Goal: Task Accomplishment & Management: Complete application form

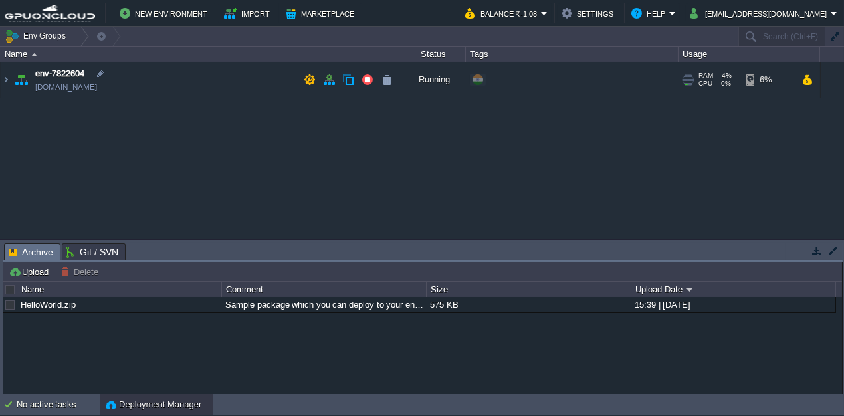
click at [140, 71] on td "env-7822604 [DOMAIN_NAME]" at bounding box center [200, 80] width 399 height 37
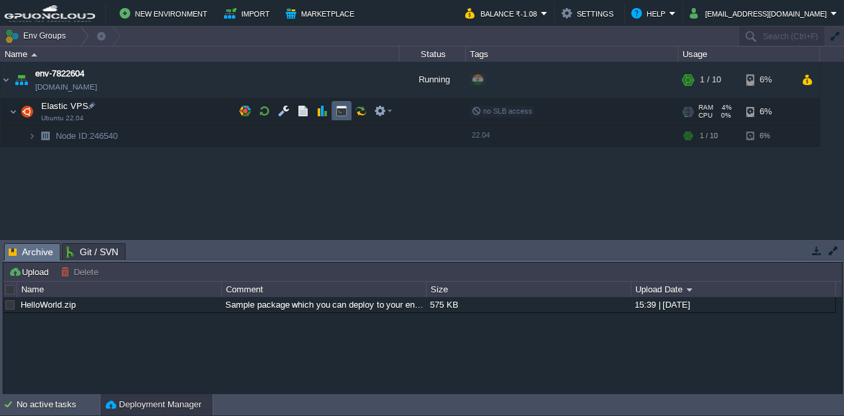
click at [340, 110] on button "button" at bounding box center [342, 111] width 12 height 12
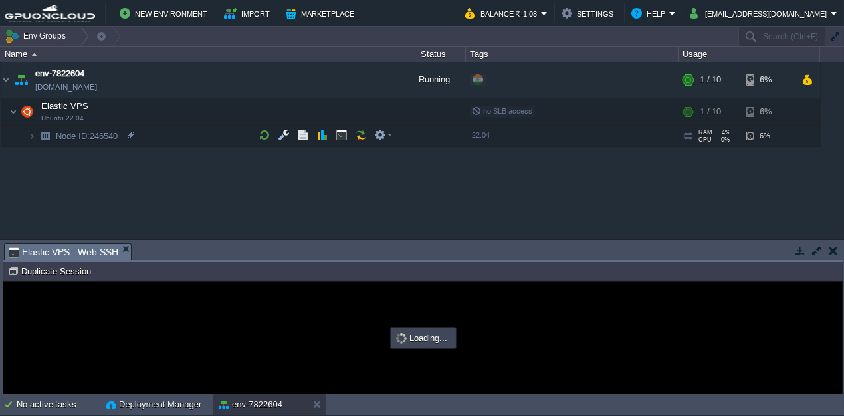
click at [811, 245] on button "button" at bounding box center [817, 251] width 12 height 12
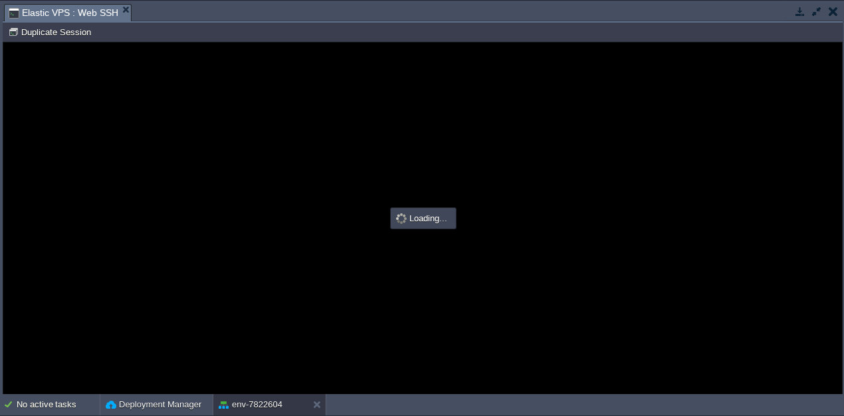
type input "#000000"
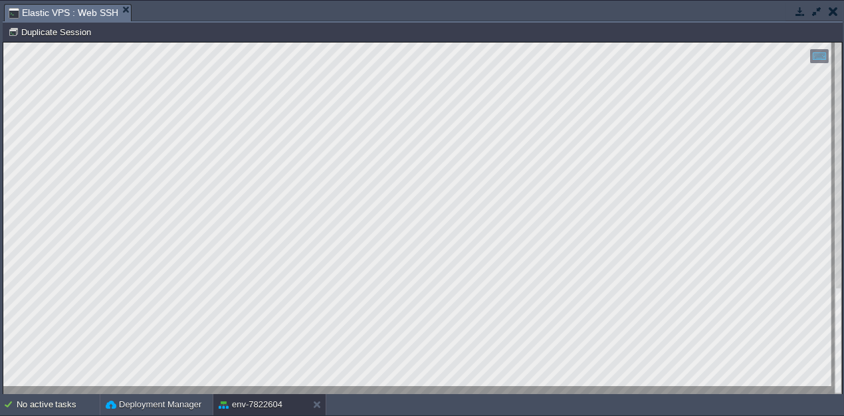
click at [3, 43] on html "Copy: Ctrl + Shift + C Paste: Ctrl + V Settings: Ctrl + Shift + Alt 0" at bounding box center [422, 43] width 839 height 0
click at [225, 393] on div at bounding box center [422, 219] width 839 height 352
click at [844, 72] on div at bounding box center [844, 208] width 1 height 416
click at [814, 11] on button "button" at bounding box center [817, 11] width 12 height 12
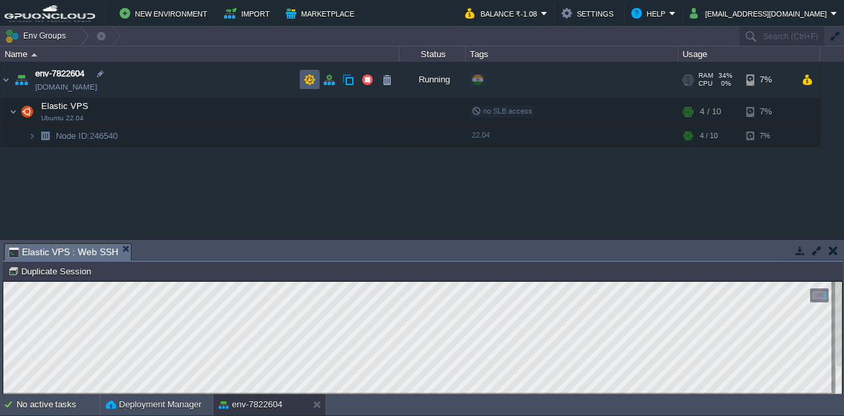
click at [311, 78] on button "button" at bounding box center [310, 80] width 12 height 12
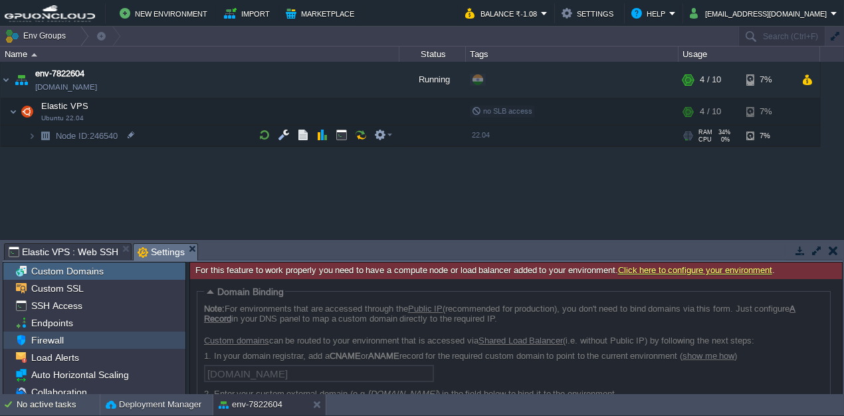
click at [48, 339] on span "Firewall" at bounding box center [47, 340] width 37 height 12
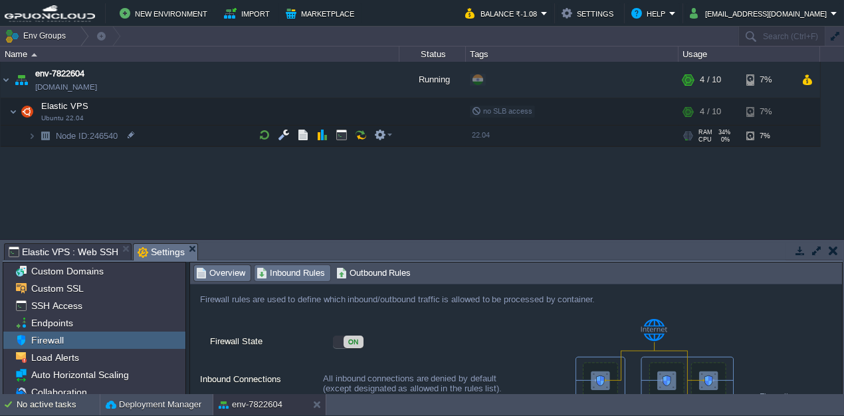
click at [300, 275] on span "Inbound Rules" at bounding box center [291, 273] width 68 height 15
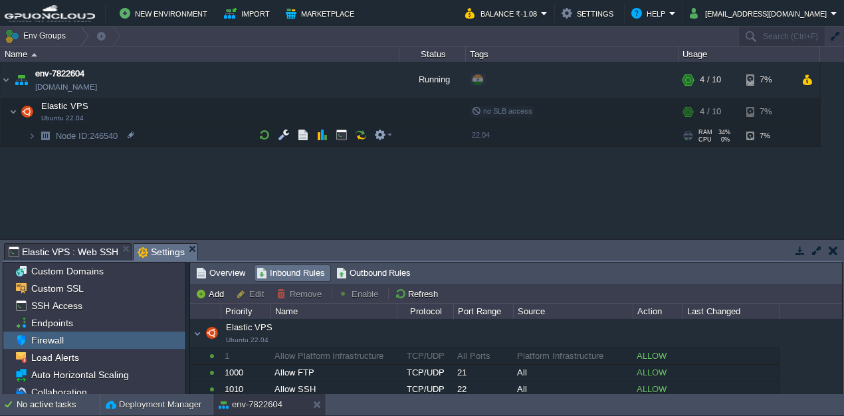
click at [814, 249] on button "button" at bounding box center [817, 251] width 12 height 12
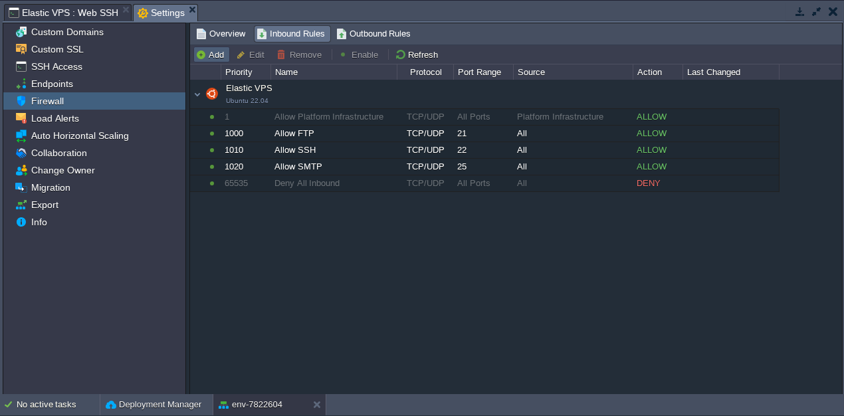
click at [217, 52] on button "Add" at bounding box center [211, 55] width 33 height 12
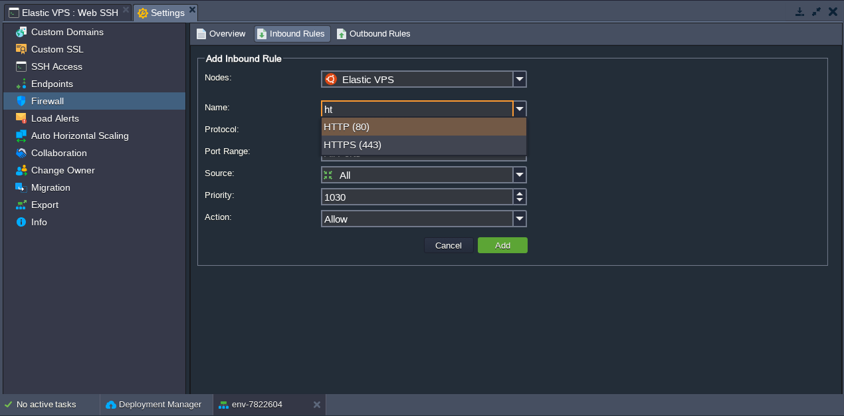
click at [370, 133] on div "HTTP (80)" at bounding box center [424, 127] width 205 height 18
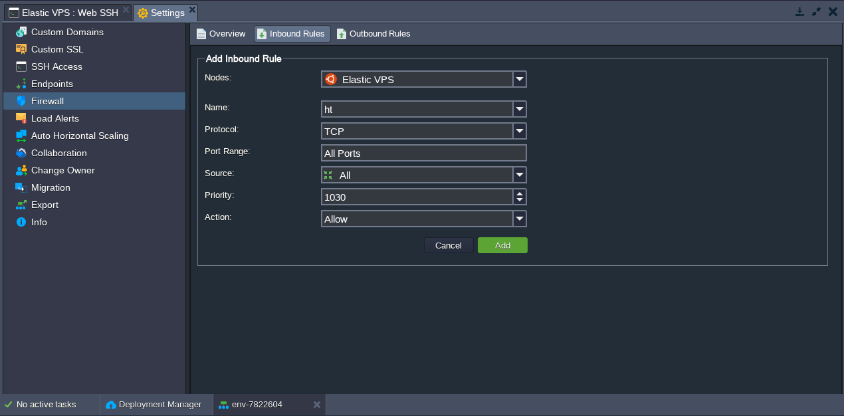
type input "HTTP"
type input "80"
click at [507, 239] on button "Add" at bounding box center [502, 245] width 23 height 12
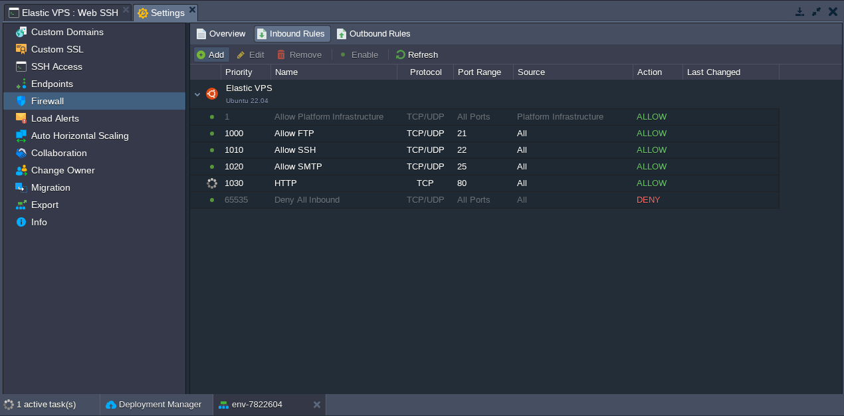
click at [220, 53] on button "Add" at bounding box center [211, 55] width 33 height 12
type input "Elastic VPS"
type input "1040"
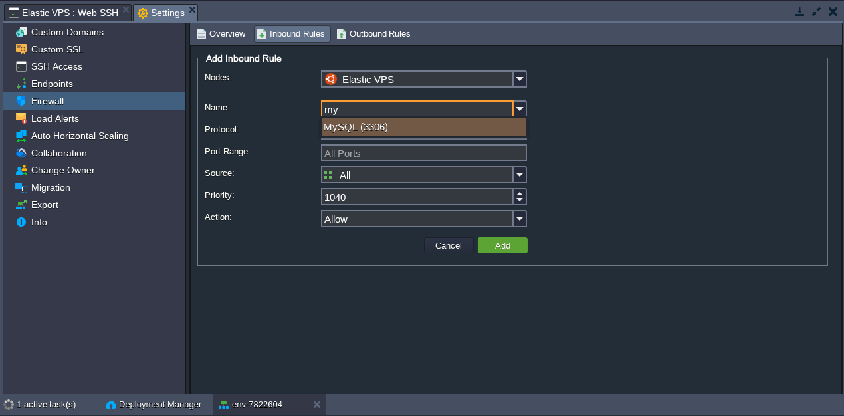
click at [357, 130] on div "MySQL (3306)" at bounding box center [424, 127] width 205 height 18
type input "MySQL"
type input "3306"
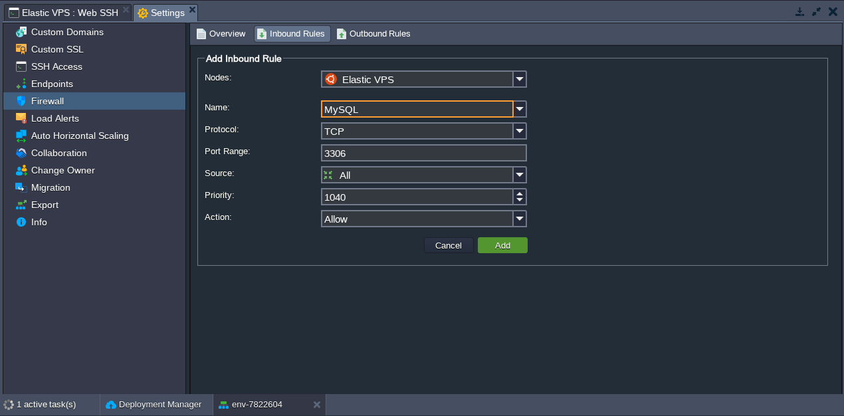
click at [511, 240] on button "Add" at bounding box center [502, 245] width 23 height 12
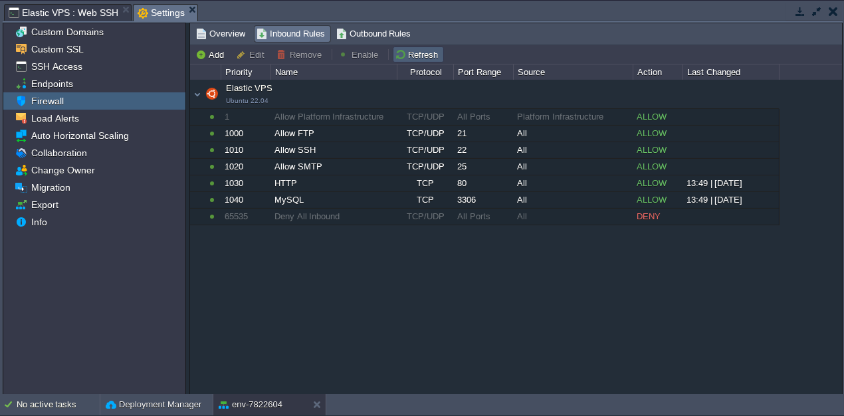
click at [413, 47] on td "Refresh" at bounding box center [418, 55] width 51 height 16
click at [818, 13] on button "button" at bounding box center [817, 11] width 12 height 12
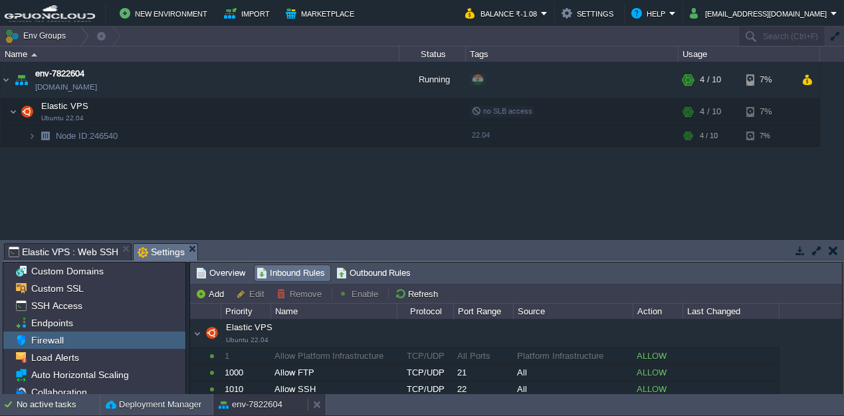
click at [243, 407] on button "env-7822604" at bounding box center [251, 404] width 64 height 13
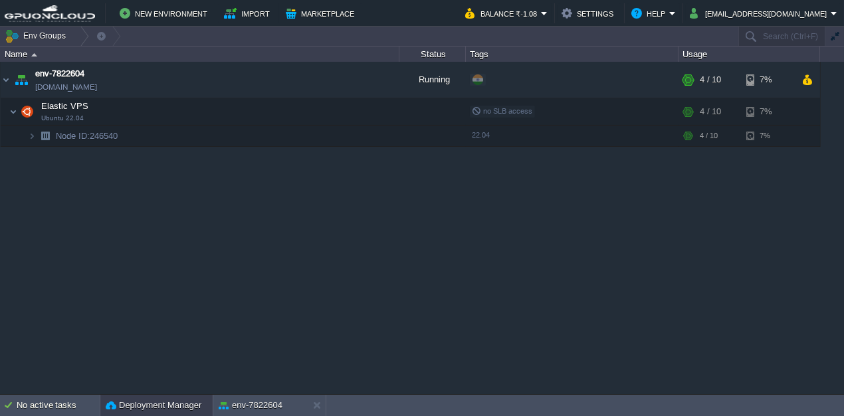
click at [150, 409] on button "Deployment Manager" at bounding box center [154, 405] width 96 height 13
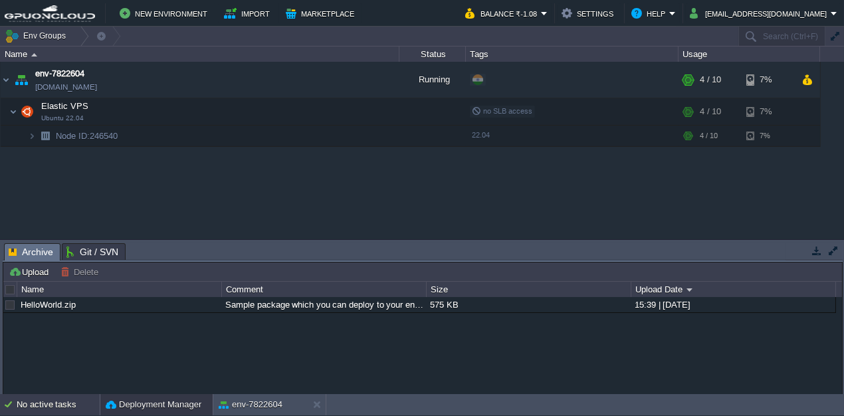
click at [34, 405] on div "No active tasks" at bounding box center [58, 404] width 83 height 21
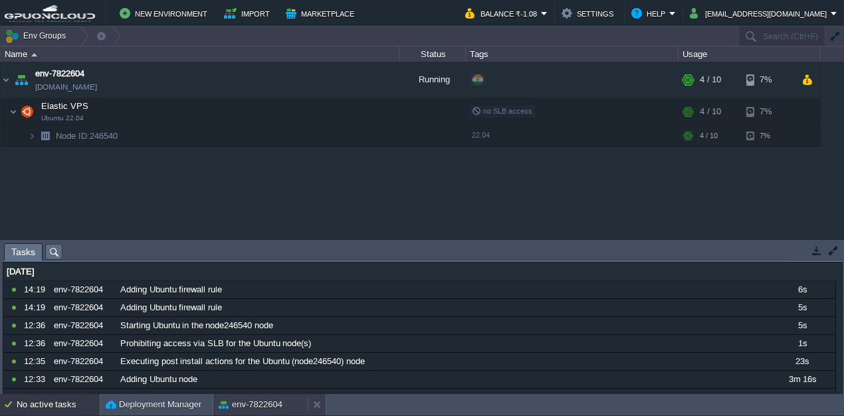
click at [273, 413] on div "env-7822604" at bounding box center [260, 404] width 94 height 21
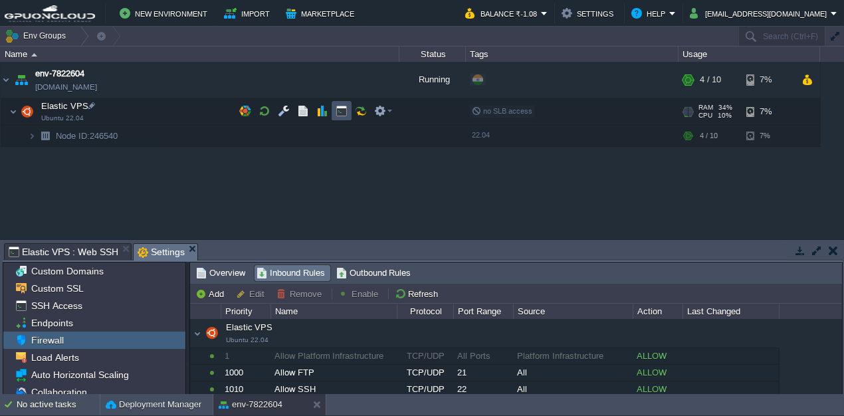
click at [343, 113] on button "button" at bounding box center [342, 111] width 12 height 12
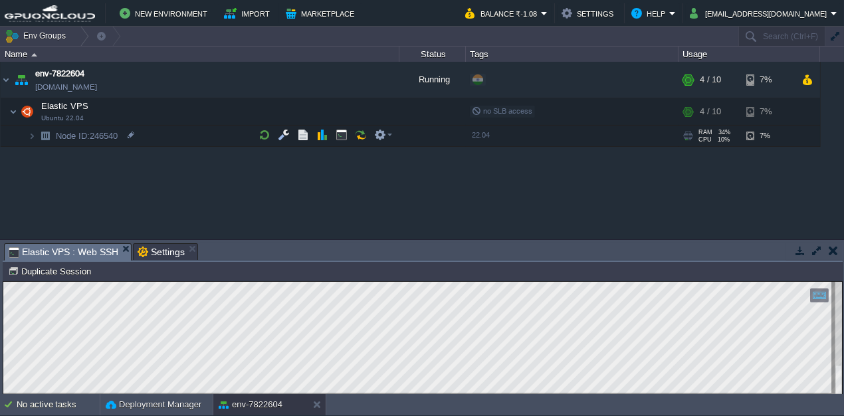
drag, startPoint x: 813, startPoint y: 248, endPoint x: 810, endPoint y: 207, distance: 40.7
click at [813, 249] on button "button" at bounding box center [817, 251] width 12 height 12
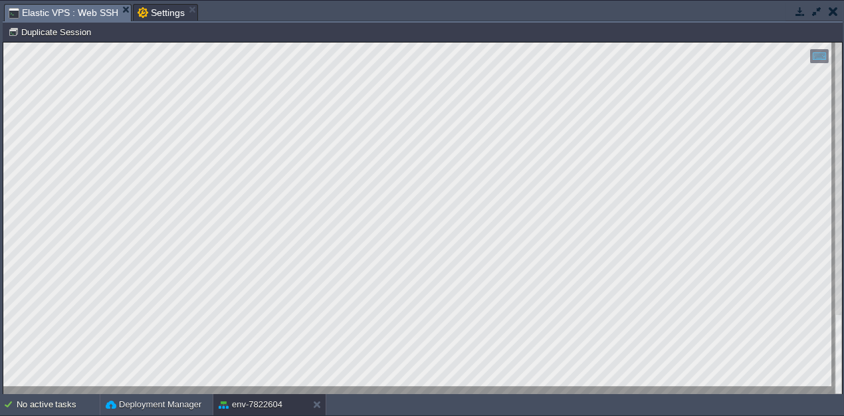
click at [815, 16] on button "button" at bounding box center [817, 11] width 12 height 12
click at [0, 0] on button "[EMAIL_ADDRESS][DOMAIN_NAME]" at bounding box center [0, 0] width 0 height 0
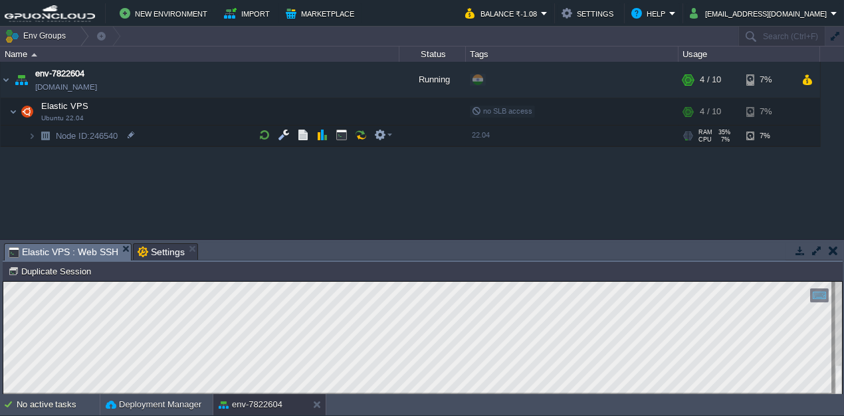
click at [39, 135] on img at bounding box center [45, 136] width 19 height 21
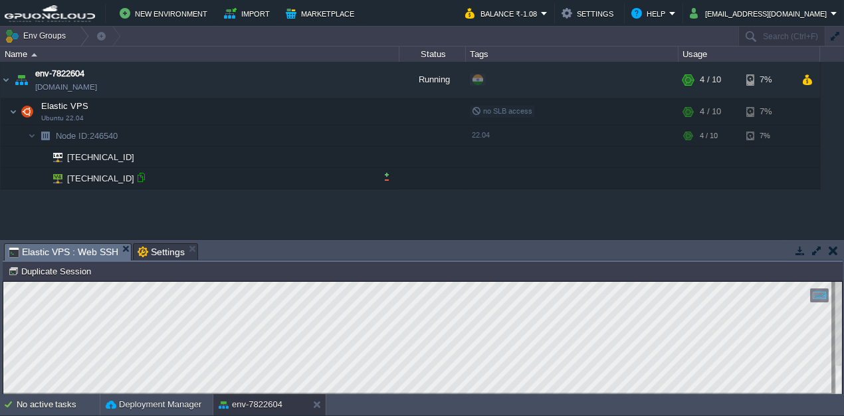
click at [140, 181] on div at bounding box center [141, 177] width 12 height 12
click at [136, 177] on div at bounding box center [141, 177] width 12 height 12
click at [816, 247] on button "button" at bounding box center [817, 251] width 12 height 12
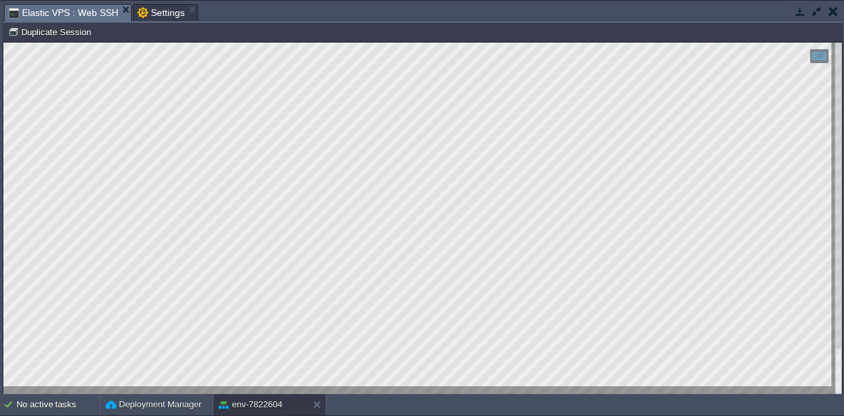
click at [467, 219] on div "Copy: Ctrl + Shift + C Paste: Ctrl + V Settings: Ctrl + Shift + Alt 0" at bounding box center [422, 219] width 839 height 352
drag, startPoint x: 3, startPoint y: 191, endPoint x: 296, endPoint y: 415, distance: 368.9
click at [296, 43] on html "Copy: Ctrl + Shift + C Paste: Ctrl + V Settings: Ctrl + Shift + Alt 0" at bounding box center [422, 43] width 839 height 0
click at [373, 388] on div at bounding box center [422, 219] width 839 height 352
drag, startPoint x: 382, startPoint y: 390, endPoint x: 3, endPoint y: 377, distance: 379.1
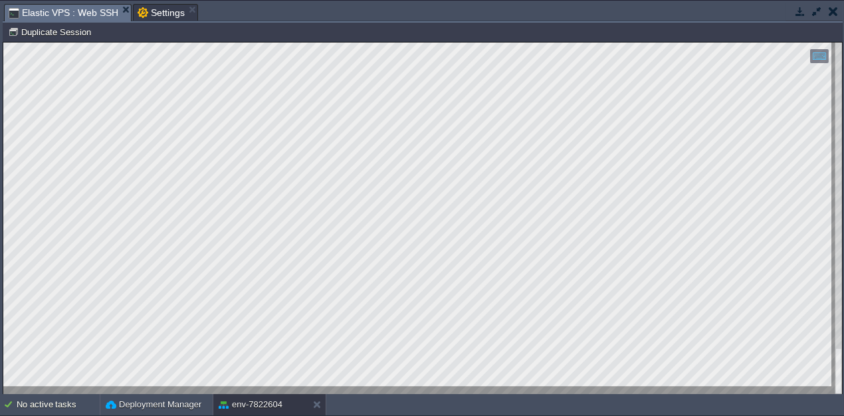
click at [3, 43] on html "Copy: Ctrl + Shift + C Paste: Ctrl + V Settings: Ctrl + Shift + Alt 0" at bounding box center [422, 43] width 839 height 0
click at [5, 84] on div at bounding box center [422, 219] width 839 height 352
drag, startPoint x: 207, startPoint y: 388, endPoint x: 334, endPoint y: 438, distance: 137.3
click at [331, 43] on html "Copy: Ctrl + Shift + C Paste: Ctrl + V Settings: Ctrl + Shift + Alt 0" at bounding box center [422, 43] width 839 height 0
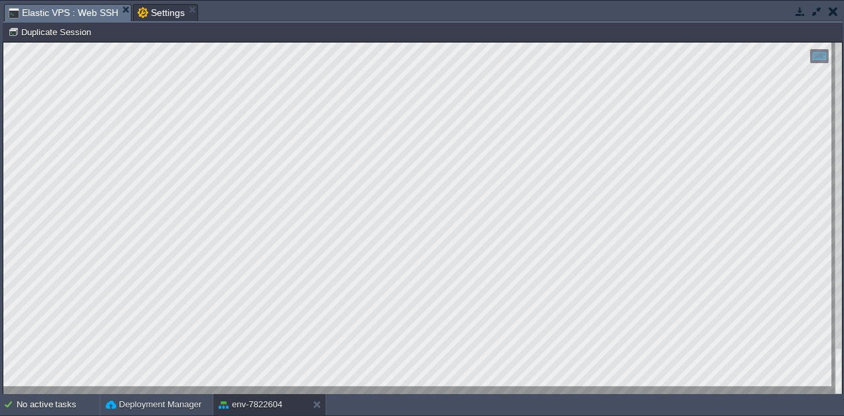
click at [3, 43] on html "Copy: Ctrl + Shift + C Paste: Ctrl + V Settings: Ctrl + Shift + Alt 0" at bounding box center [422, 43] width 839 height 0
click at [0, 221] on div "Tasks Activity Log Archive Git / SVN Elastic VPS : Web SSH Settings Upload Dele…" at bounding box center [423, 198] width 846 height 394
click at [344, 43] on html "Copy: Ctrl + Shift + C Paste: Ctrl + V Settings: Ctrl + Shift + Alt 0" at bounding box center [422, 43] width 839 height 0
click at [285, 388] on div at bounding box center [422, 219] width 839 height 352
click at [416, 390] on div at bounding box center [422, 219] width 839 height 352
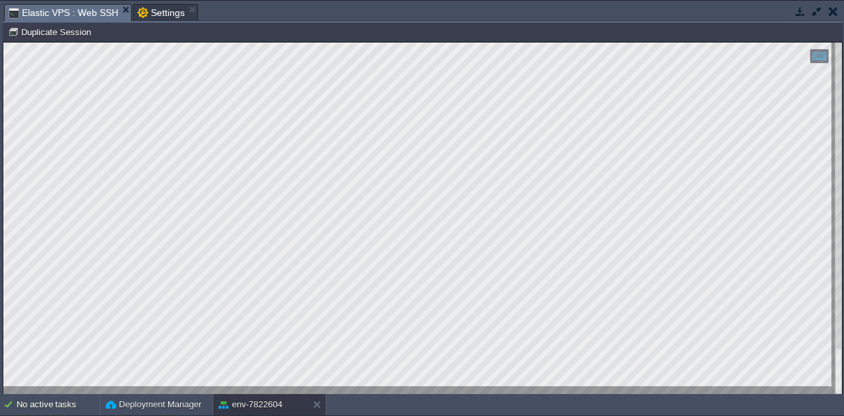
drag, startPoint x: 201, startPoint y: 387, endPoint x: 0, endPoint y: 252, distance: 241.9
click at [3, 43] on html "Copy: Ctrl + Shift + C Paste: Ctrl + V Settings: Ctrl + Shift + Alt 0" at bounding box center [422, 43] width 839 height 0
click at [368, 389] on div at bounding box center [422, 219] width 839 height 352
click at [3, 43] on html "Copy: Ctrl + Shift + C Paste: Ctrl + V Settings: Ctrl + Shift + Alt 0" at bounding box center [422, 43] width 839 height 0
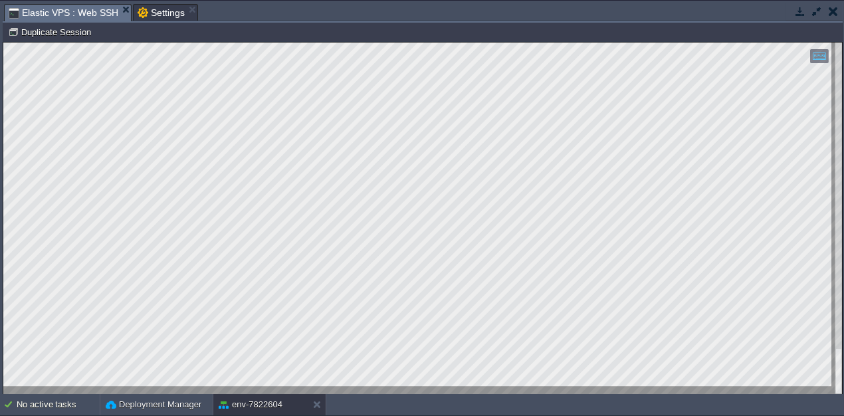
click at [380, 43] on html "Copy: Ctrl + Shift + C Paste: Ctrl + V Settings: Ctrl + Shift + Alt 0" at bounding box center [422, 43] width 839 height 0
click at [329, 43] on html "Copy: Ctrl + Shift + C Paste: Ctrl + V Settings: Ctrl + Shift + Alt 0" at bounding box center [422, 43] width 839 height 0
click at [812, 12] on button "button" at bounding box center [817, 11] width 12 height 12
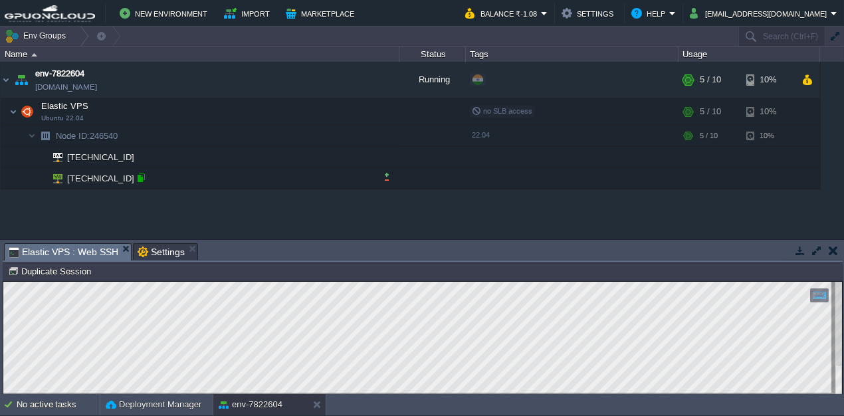
click at [140, 176] on div at bounding box center [141, 177] width 12 height 12
click at [813, 255] on button "button" at bounding box center [817, 251] width 12 height 12
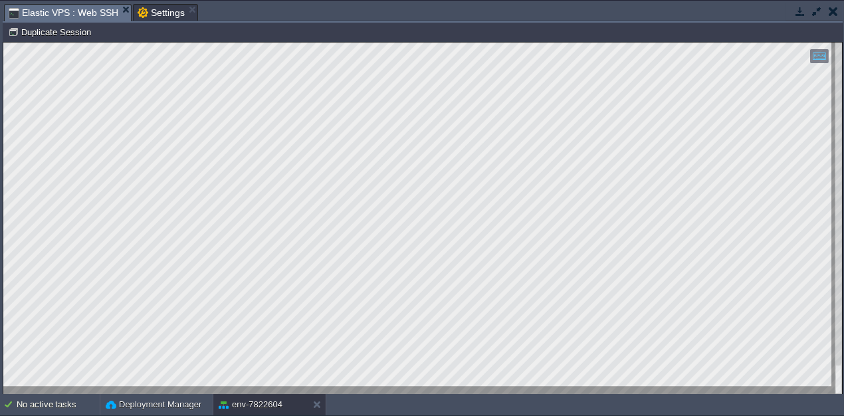
drag, startPoint x: 145, startPoint y: 8, endPoint x: 153, endPoint y: 9, distance: 8.1
click at [145, 8] on span "Settings" at bounding box center [161, 13] width 47 height 16
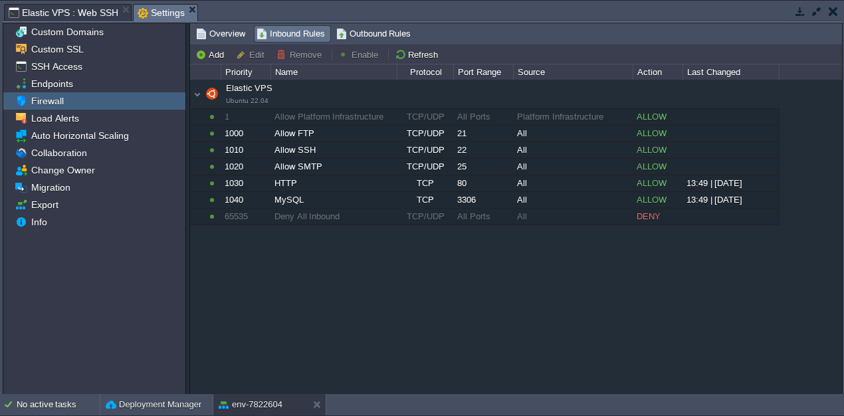
click at [68, 13] on span "Elastic VPS : Web SSH" at bounding box center [64, 13] width 110 height 16
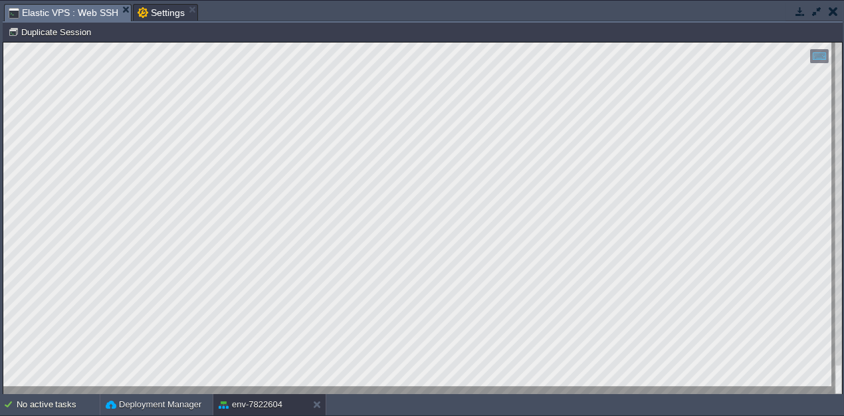
click at [811, 13] on button "button" at bounding box center [817, 11] width 12 height 12
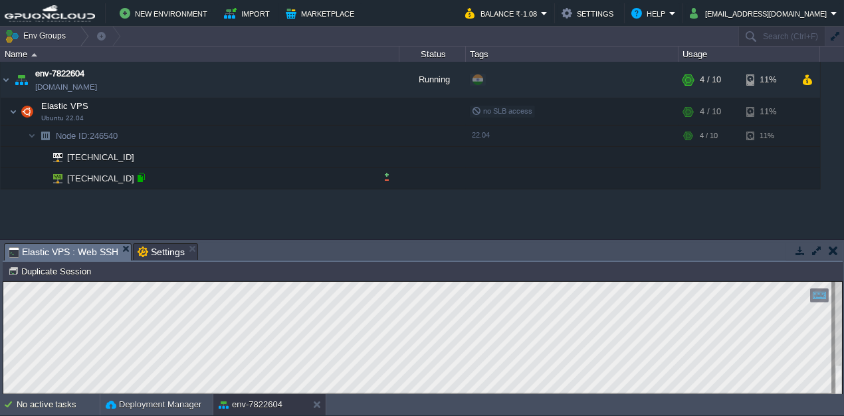
click at [141, 180] on div at bounding box center [141, 177] width 12 height 12
drag, startPoint x: 352, startPoint y: 238, endPoint x: 364, endPoint y: 213, distance: 27.1
click at [363, 215] on div "env-7822604 [DOMAIN_NAME] Running + Add to Env Group RAM 38% CPU 1% 4 / 10 11% …" at bounding box center [422, 150] width 844 height 177
click at [364, 215] on div "env-7822604 [DOMAIN_NAME] Running + Add to Env Group RAM 38% CPU 1% 4 / 10 11% …" at bounding box center [422, 150] width 844 height 177
click at [816, 245] on button "button" at bounding box center [817, 251] width 12 height 12
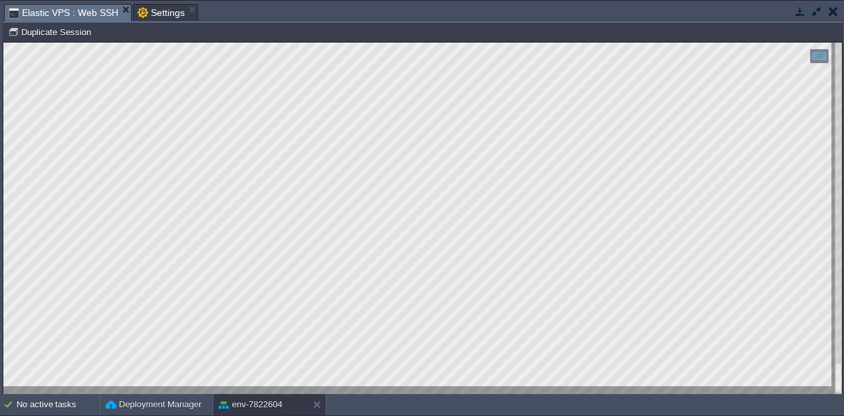
click at [553, 43] on html "Copy: Ctrl + Shift + C Paste: Ctrl + V Settings: Ctrl + Shift + Alt 0" at bounding box center [422, 43] width 839 height 0
click at [3, 43] on html "Copy: Ctrl + Shift + C Paste: Ctrl + V Settings: Ctrl + Shift + Alt 0" at bounding box center [422, 43] width 839 height 0
drag, startPoint x: 392, startPoint y: 394, endPoint x: 3, endPoint y: 288, distance: 402.5
click at [3, 43] on html "Copy: Ctrl + Shift + C Paste: Ctrl + V Settings: Ctrl + Shift + Alt 0" at bounding box center [422, 43] width 839 height 0
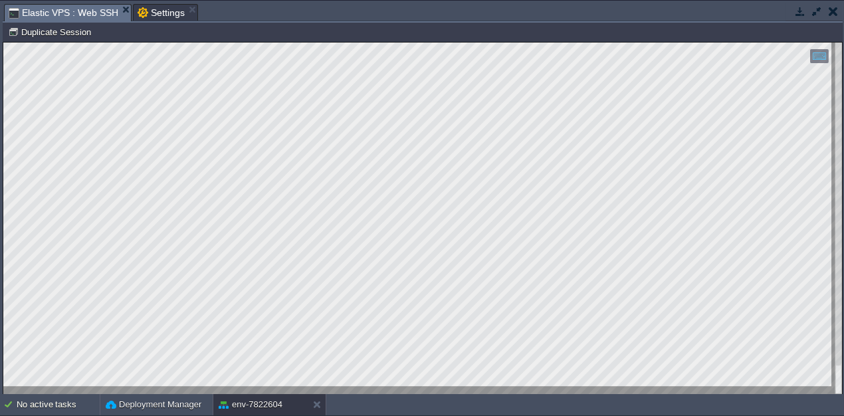
click at [363, 390] on div at bounding box center [422, 219] width 839 height 352
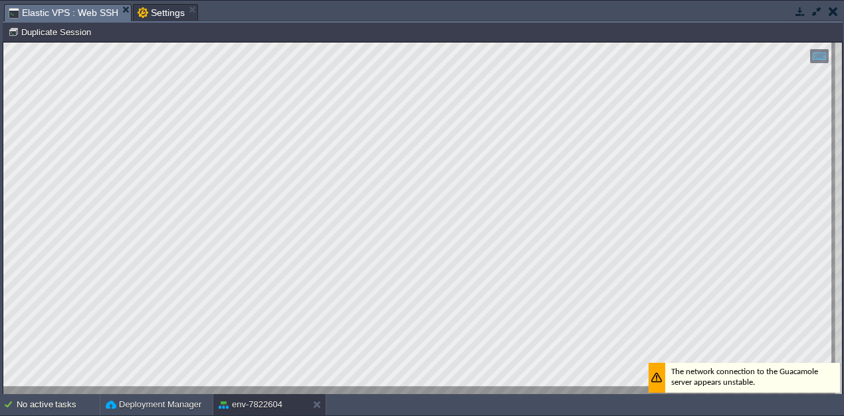
click at [820, 13] on button "button" at bounding box center [817, 11] width 12 height 12
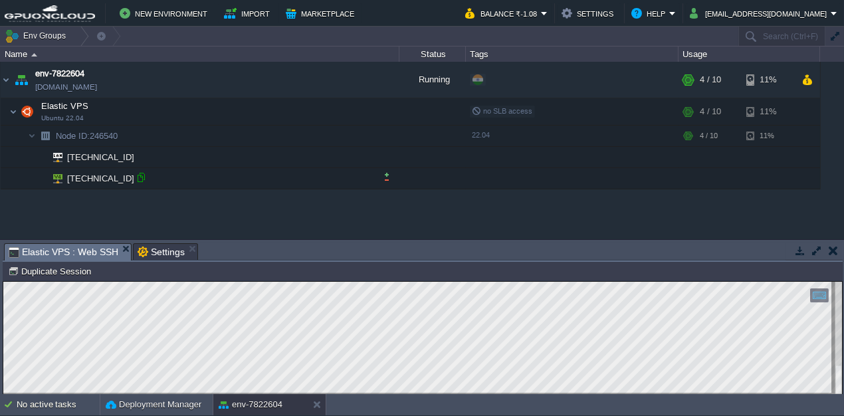
drag, startPoint x: 137, startPoint y: 178, endPoint x: 150, endPoint y: 169, distance: 16.2
click at [137, 178] on div at bounding box center [141, 177] width 12 height 12
click at [820, 255] on button "button" at bounding box center [817, 251] width 12 height 12
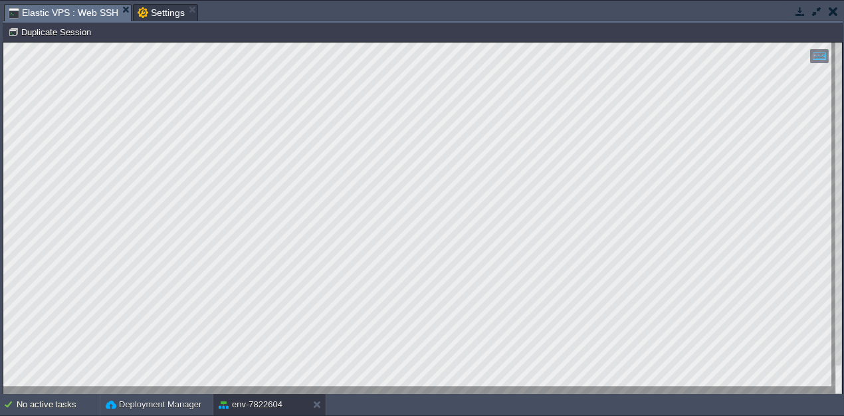
click at [3, 43] on html "Copy: Ctrl + Shift + C Paste: Ctrl + V Settings: Ctrl + Shift + Alt 0" at bounding box center [422, 43] width 839 height 0
click at [380, 43] on html "Copy: Ctrl + Shift + C Paste: Ctrl + V Settings: Ctrl + Shift + Alt 0" at bounding box center [422, 43] width 839 height 0
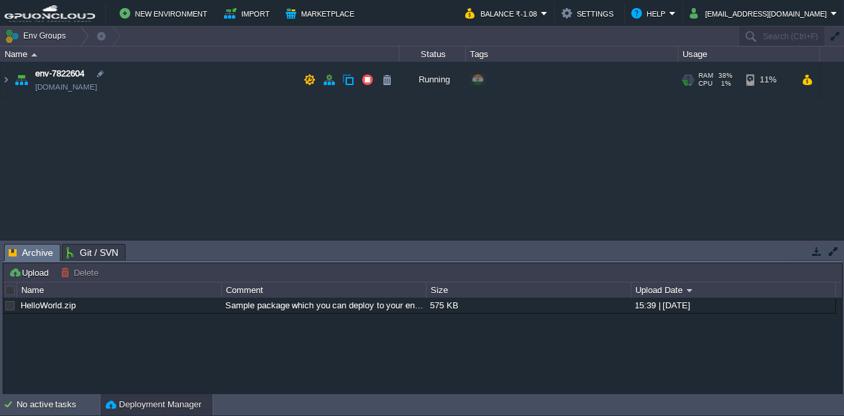
click at [239, 82] on td "env-7822604 [DOMAIN_NAME]" at bounding box center [200, 80] width 399 height 37
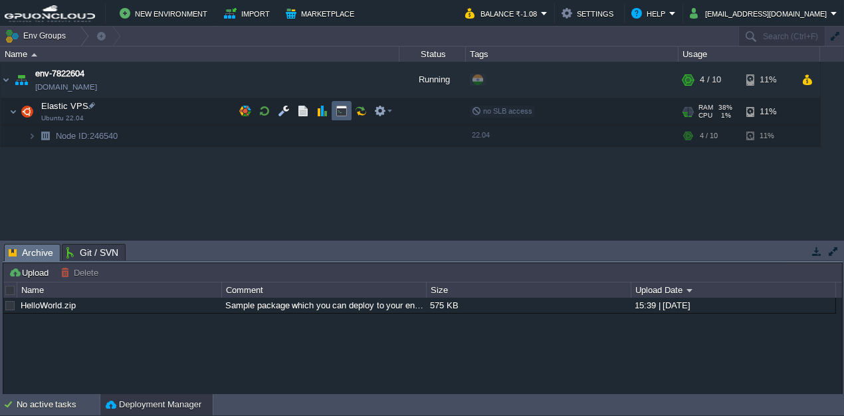
click at [342, 116] on button "button" at bounding box center [342, 111] width 12 height 12
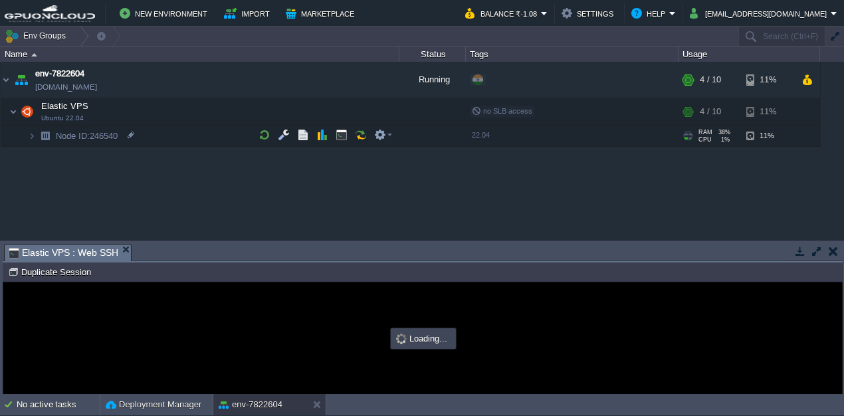
type input "#000000"
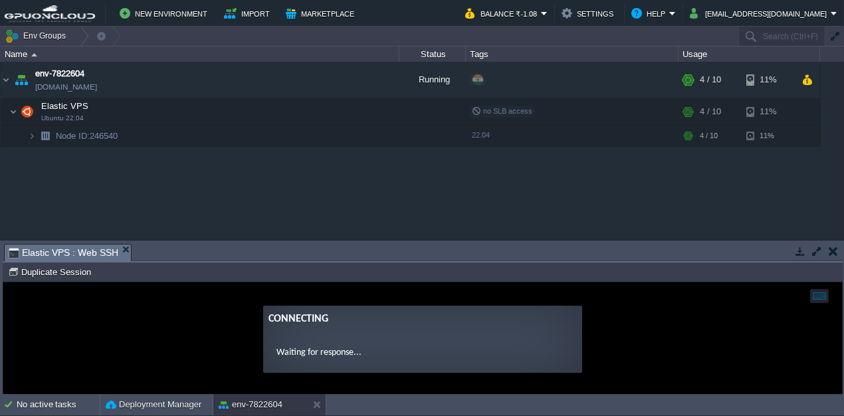
click at [816, 255] on button "button" at bounding box center [817, 251] width 12 height 12
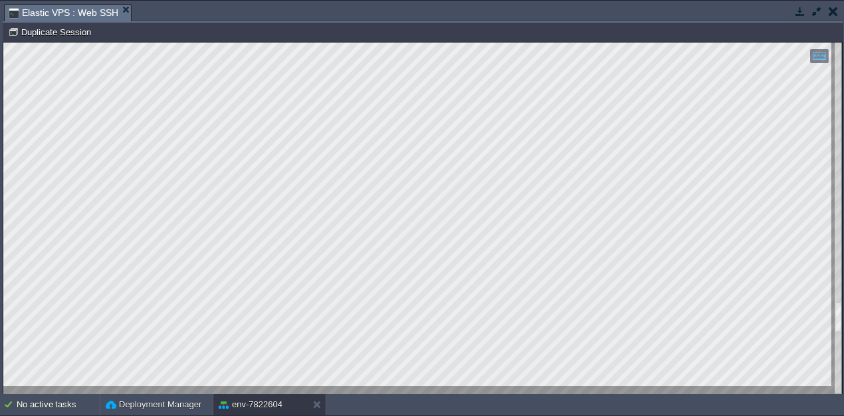
click at [837, 382] on div at bounding box center [838, 219] width 7 height 352
click at [822, 43] on html "Copy: Ctrl + Shift + C Paste: Ctrl + V Settings: Ctrl + Shift + Alt 0" at bounding box center [422, 43] width 839 height 0
click at [3, 43] on html "Copy: Ctrl + Shift + C Paste: Ctrl + V Settings: Ctrl + Shift + Alt 0" at bounding box center [422, 43] width 839 height 0
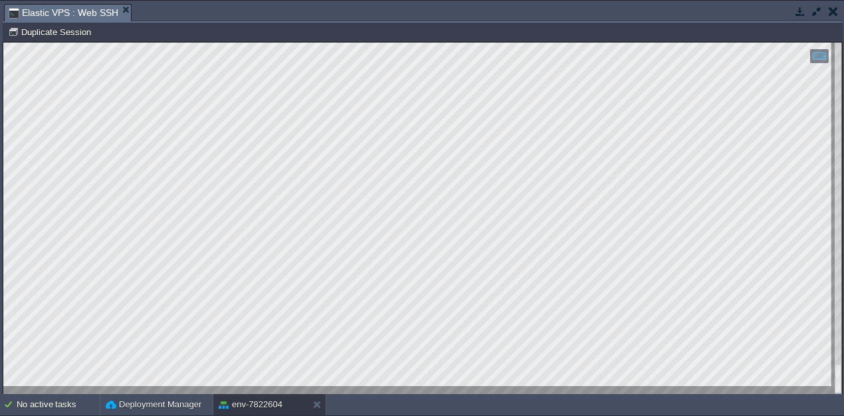
click at [3, 43] on html "Copy: Ctrl + Shift + C Paste: Ctrl + V Settings: Ctrl + Shift + Alt 0" at bounding box center [422, 43] width 839 height 0
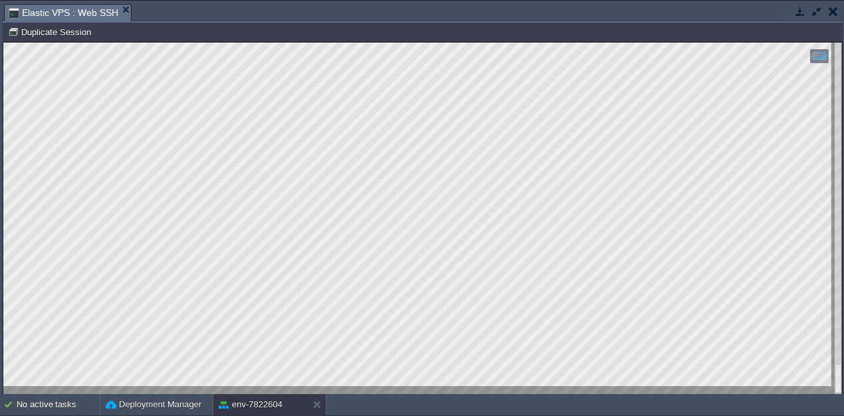
click at [334, 43] on html "Copy: Ctrl + Shift + C Paste: Ctrl + V Settings: Ctrl + Shift + Alt 0" at bounding box center [422, 43] width 839 height 0
click at [3, 43] on html "Copy: Ctrl + Shift + C Paste: Ctrl + V Settings: Ctrl + Shift + Alt 0" at bounding box center [422, 43] width 839 height 0
drag, startPoint x: 333, startPoint y: 390, endPoint x: 3, endPoint y: 347, distance: 332.5
click at [3, 43] on html "Copy: Ctrl + Shift + C Paste: Ctrl + V Settings: Ctrl + Shift + Alt 0" at bounding box center [422, 43] width 839 height 0
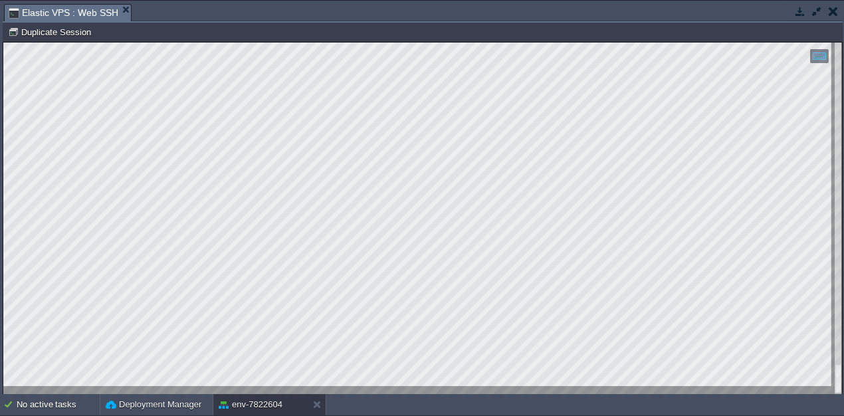
click at [3, 43] on html "Copy: Ctrl + Shift + C Paste: Ctrl + V Settings: Ctrl + Shift + Alt 0" at bounding box center [422, 43] width 839 height 0
drag, startPoint x: 221, startPoint y: 386, endPoint x: 0, endPoint y: 310, distance: 234.2
click at [3, 43] on html "Copy: Ctrl + Shift + C Paste: Ctrl + V Settings: Ctrl + Shift + Alt 0" at bounding box center [422, 43] width 839 height 0
drag, startPoint x: 237, startPoint y: 386, endPoint x: 3, endPoint y: 346, distance: 236.7
click at [3, 43] on html "Copy: Ctrl + Shift + C Paste: Ctrl + V Settings: Ctrl + Shift + Alt 0" at bounding box center [422, 43] width 839 height 0
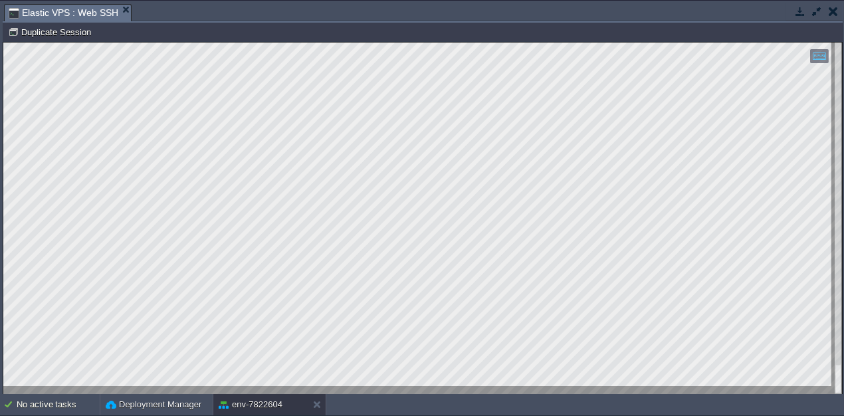
click at [14, 310] on div at bounding box center [422, 219] width 839 height 352
drag, startPoint x: 243, startPoint y: 392, endPoint x: 381, endPoint y: 397, distance: 138.4
click at [381, 43] on html "Copy: Ctrl + Shift + C Paste: Ctrl + V Settings: Ctrl + Shift + Alt 0" at bounding box center [422, 43] width 839 height 0
click at [837, 9] on button "button" at bounding box center [833, 11] width 9 height 12
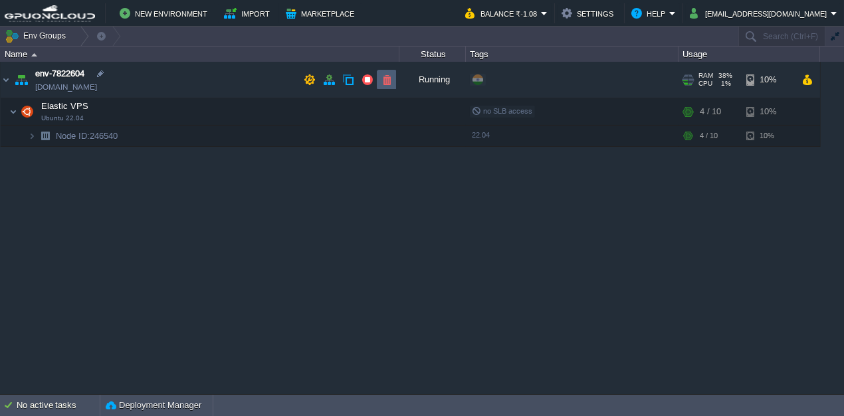
click at [378, 80] on td at bounding box center [387, 80] width 20 height 20
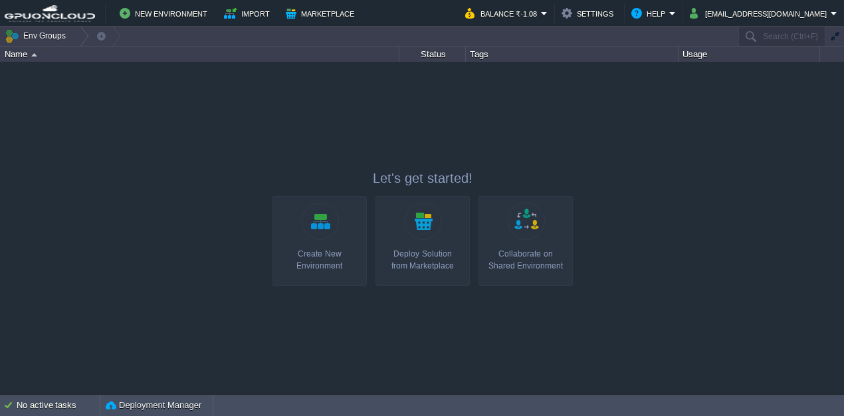
click at [347, 237] on link "Create New Environment" at bounding box center [320, 241] width 94 height 90
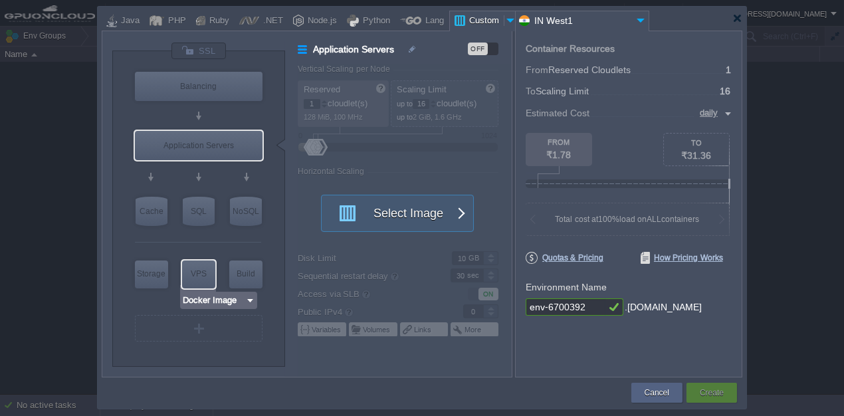
drag, startPoint x: 209, startPoint y: 285, endPoint x: 223, endPoint y: 306, distance: 26.0
click at [209, 286] on div "VM VPS" at bounding box center [198, 275] width 33 height 28
type input "Elastic VPS"
type input "4"
type input "Select Image"
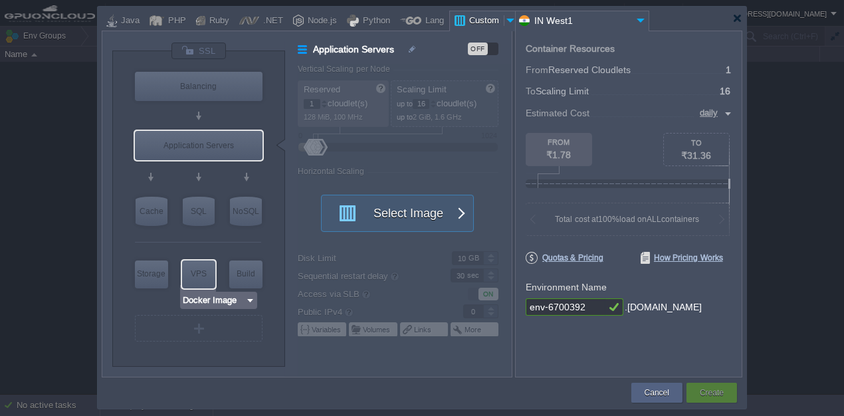
type input "Stateful"
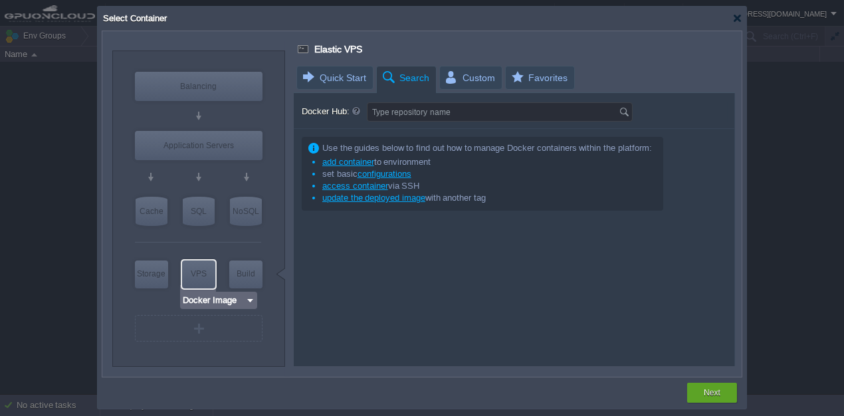
click at [241, 304] on input "Docker Image" at bounding box center [213, 300] width 63 height 13
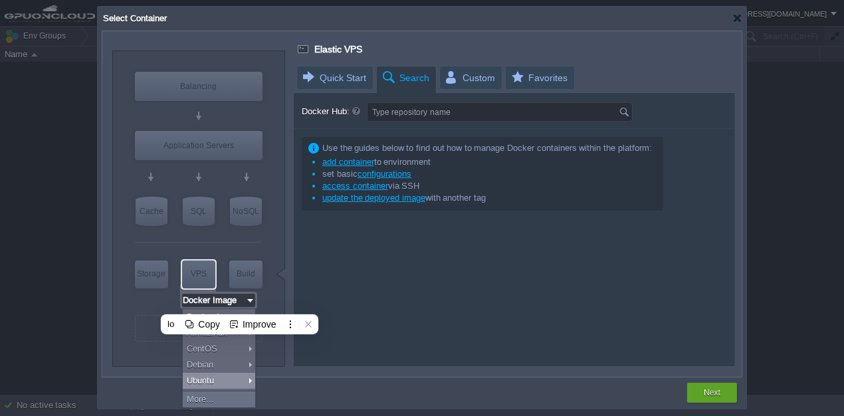
click at [211, 376] on div "Ubuntu" at bounding box center [219, 381] width 72 height 16
type input "Ubuntu 22.04"
type input "22.04"
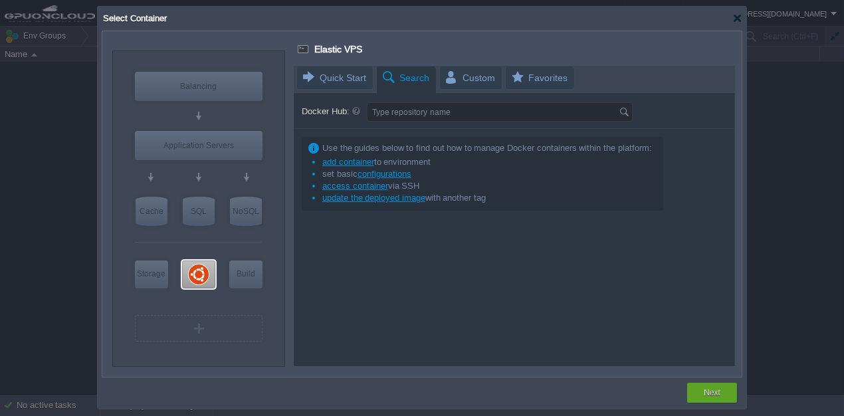
click at [336, 78] on div at bounding box center [514, 216] width 441 height 300
click at [187, 278] on div at bounding box center [198, 275] width 33 height 28
click at [197, 274] on div "VPS" at bounding box center [198, 274] width 33 height 27
click at [202, 274] on div at bounding box center [198, 275] width 33 height 28
click at [202, 274] on div "VPS" at bounding box center [198, 274] width 33 height 27
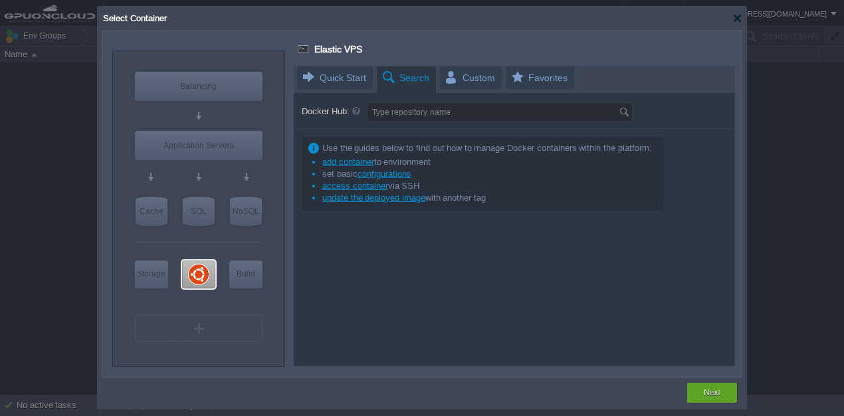
click at [456, 76] on div at bounding box center [514, 216] width 441 height 300
click at [320, 85] on div at bounding box center [514, 216] width 441 height 300
click at [180, 280] on div "VM VPS" at bounding box center [198, 274] width 37 height 35
click at [215, 303] on input "Ubuntu 22.04" at bounding box center [212, 300] width 61 height 13
click at [288, 319] on icon at bounding box center [283, 322] width 9 height 9
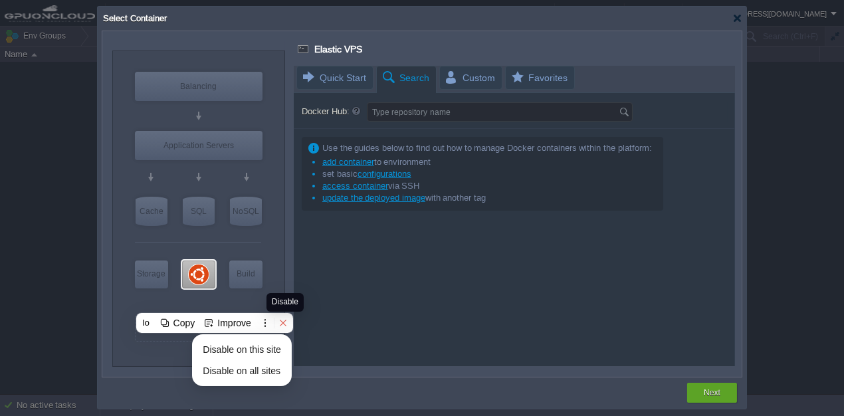
click at [285, 320] on icon at bounding box center [283, 322] width 9 height 9
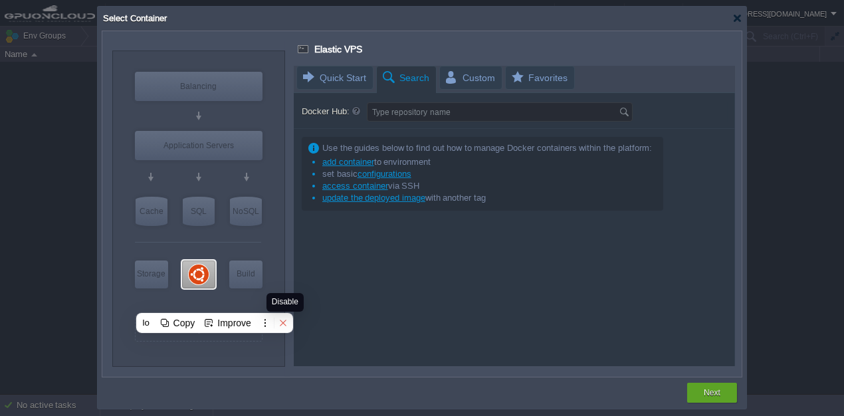
click at [285, 320] on icon at bounding box center [283, 322] width 9 height 9
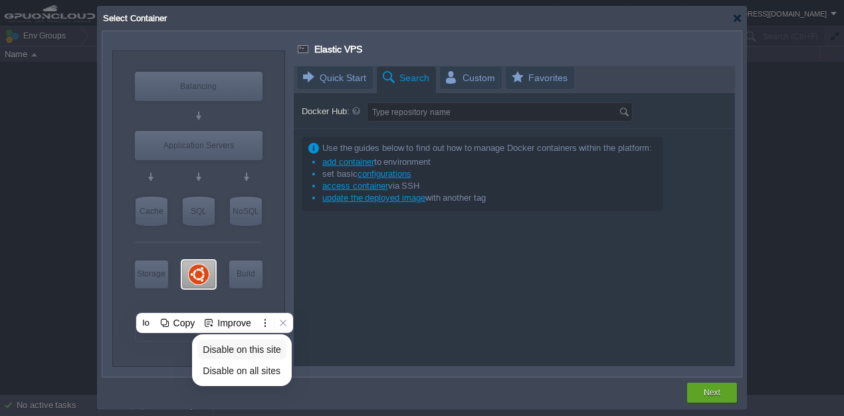
click at [265, 348] on span "Disable on this site" at bounding box center [242, 349] width 78 height 11
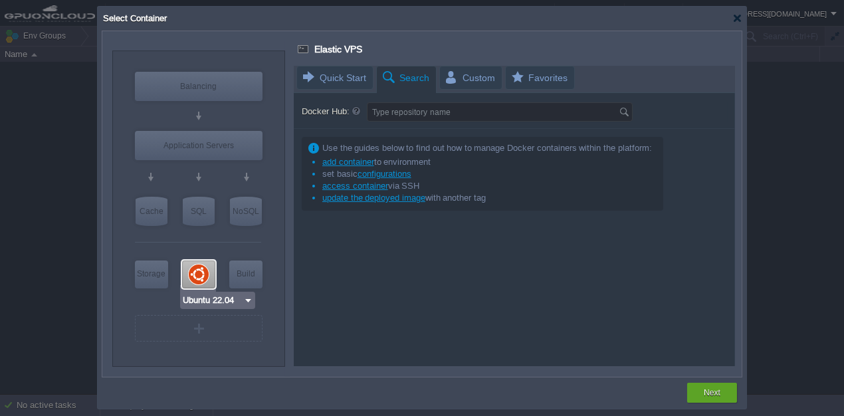
click at [197, 276] on div at bounding box center [198, 275] width 33 height 28
click at [243, 302] on img at bounding box center [248, 300] width 10 height 13
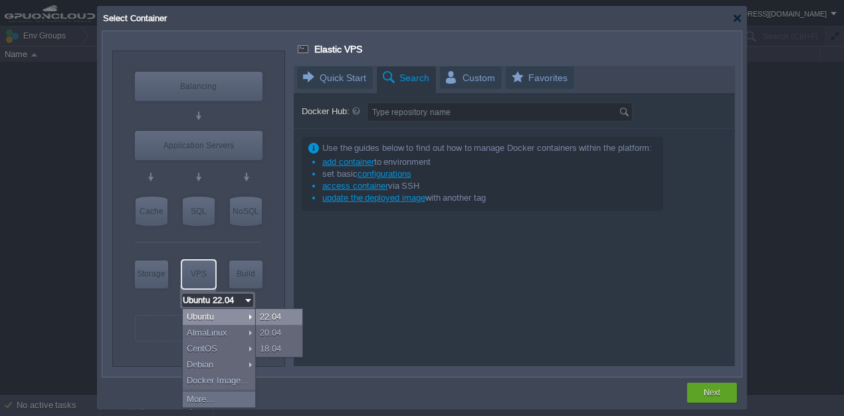
click at [275, 316] on div "22.04" at bounding box center [279, 317] width 47 height 16
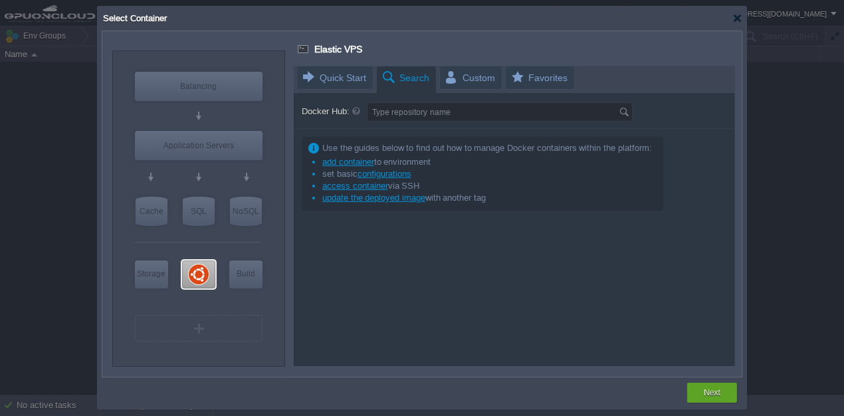
type input "Docker Image"
drag, startPoint x: 321, startPoint y: 66, endPoint x: 326, endPoint y: 78, distance: 12.2
click at [321, 68] on div at bounding box center [514, 216] width 441 height 300
click at [326, 78] on div at bounding box center [514, 216] width 441 height 300
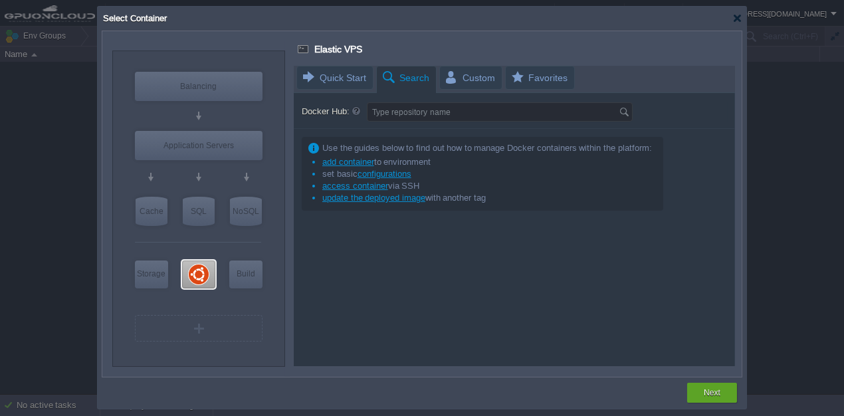
click at [326, 78] on div at bounding box center [514, 216] width 441 height 300
click at [467, 78] on div at bounding box center [514, 216] width 441 height 300
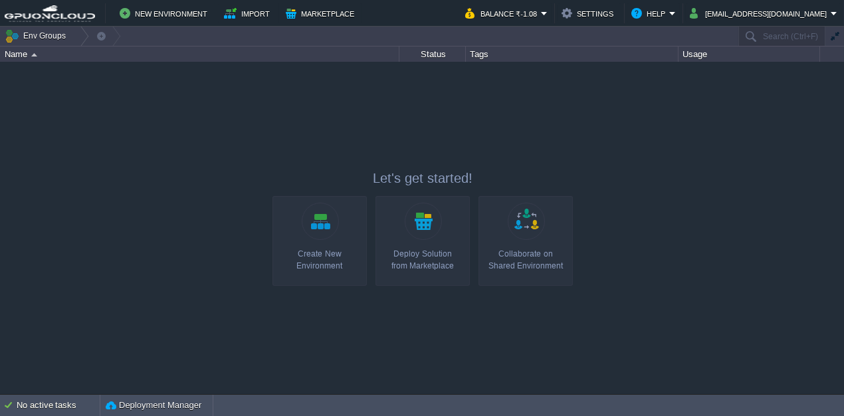
click at [326, 209] on link "Create New Environment" at bounding box center [320, 241] width 94 height 90
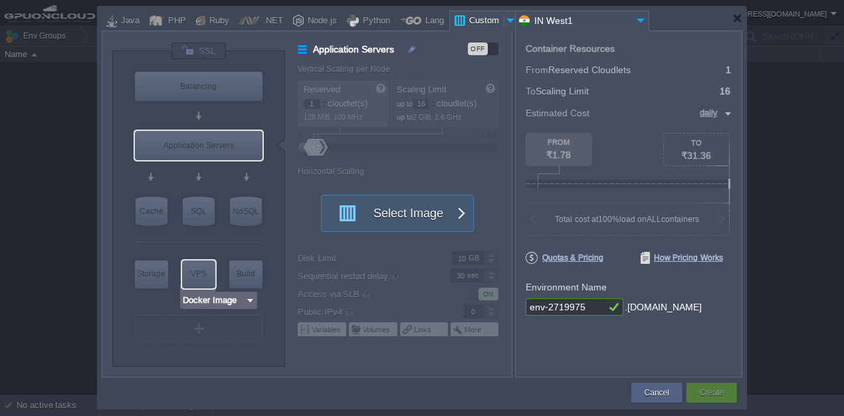
click at [199, 273] on div "VPS" at bounding box center [198, 274] width 33 height 27
type input "Elastic VPS"
type input "4"
type input "Select Image"
type input "Stateful"
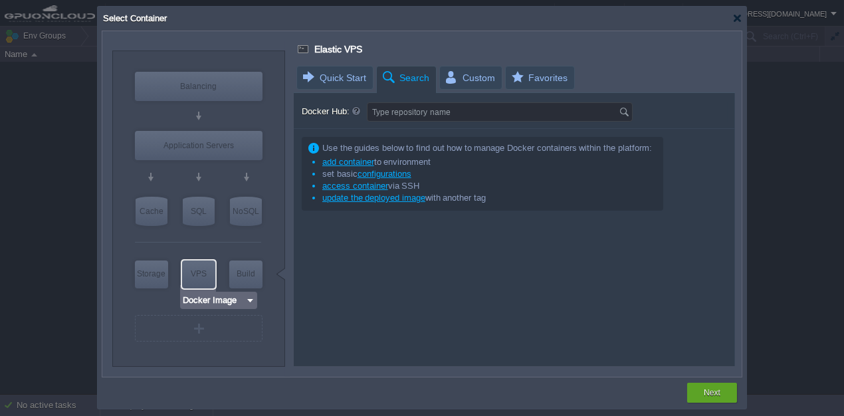
click at [245, 299] on img at bounding box center [250, 300] width 10 height 13
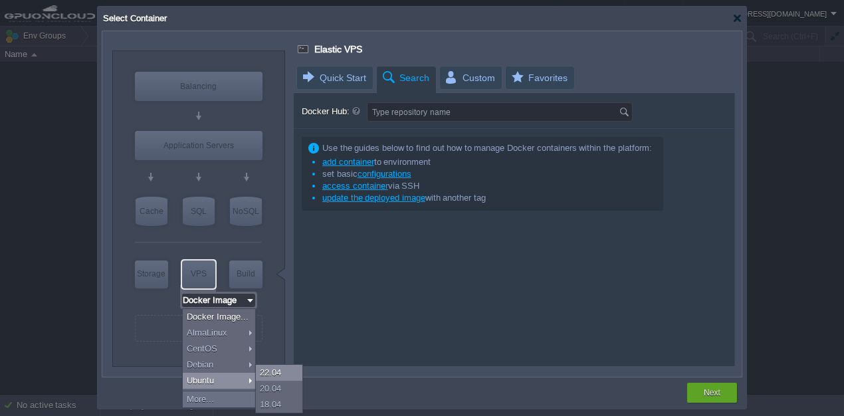
click at [283, 372] on div "22.04" at bounding box center [279, 373] width 47 height 16
type input "Ubuntu 22.04"
type input "22.04"
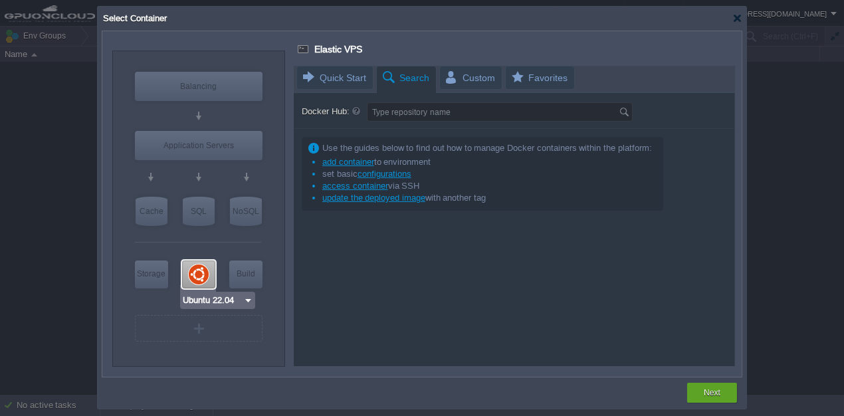
click at [206, 274] on div at bounding box center [198, 275] width 33 height 28
click at [206, 274] on div "VPS" at bounding box center [198, 274] width 33 height 27
click at [464, 87] on div at bounding box center [514, 216] width 441 height 300
click at [473, 79] on div at bounding box center [514, 216] width 441 height 300
click at [348, 78] on div at bounding box center [514, 216] width 441 height 300
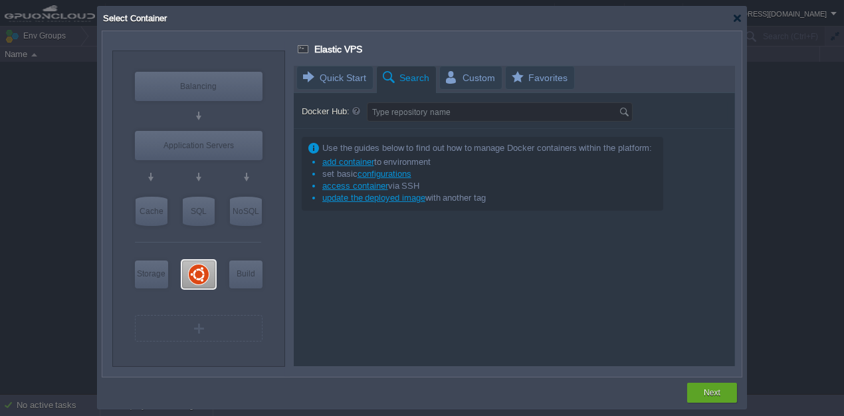
click at [348, 79] on div at bounding box center [514, 216] width 441 height 300
type input "Ubuntu 22.04"
click at [229, 334] on div "VM" at bounding box center [199, 328] width 128 height 27
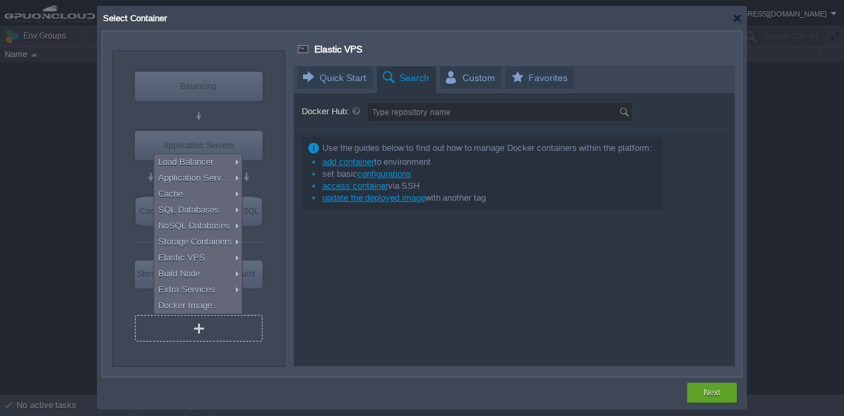
type input "Select Image"
click at [294, 313] on div at bounding box center [514, 216] width 441 height 300
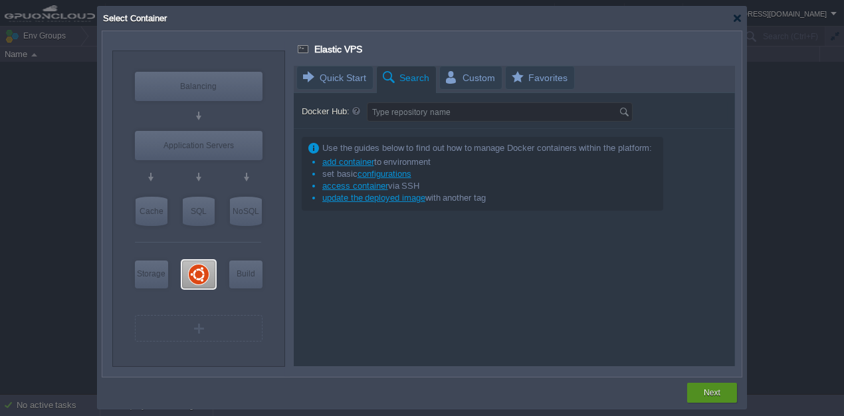
click at [705, 390] on button "Next" at bounding box center [712, 392] width 17 height 13
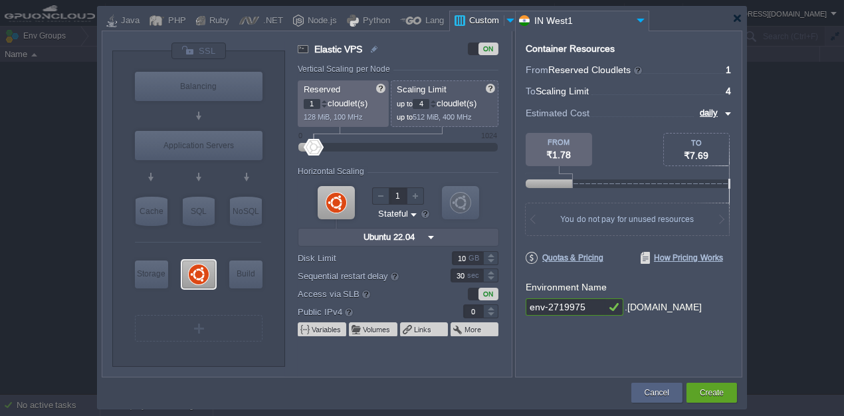
click at [435, 99] on div at bounding box center [433, 101] width 7 height 5
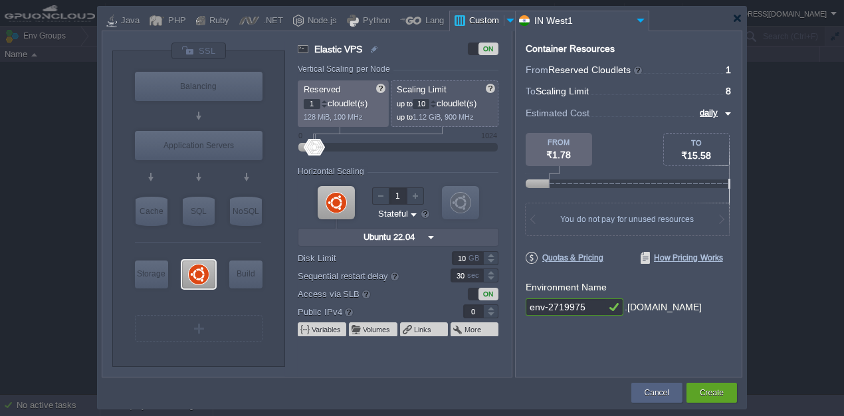
click at [435, 99] on div at bounding box center [433, 101] width 7 height 5
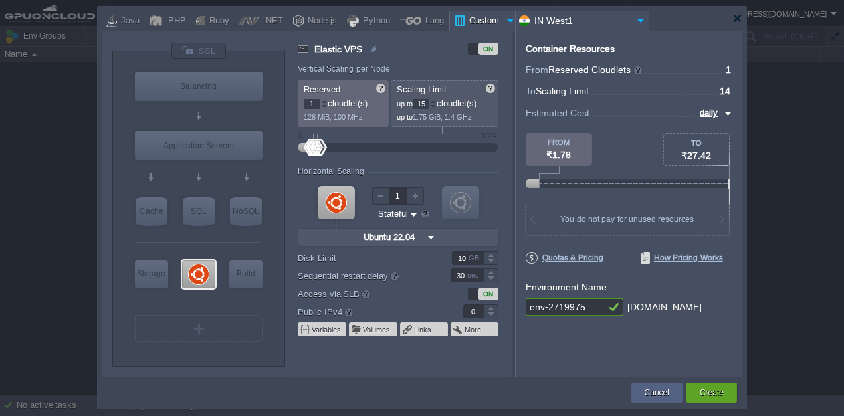
click at [435, 99] on div at bounding box center [433, 101] width 7 height 5
type input "16"
click at [435, 99] on div at bounding box center [433, 101] width 7 height 5
type input "1"
click at [488, 306] on div at bounding box center [490, 307] width 15 height 7
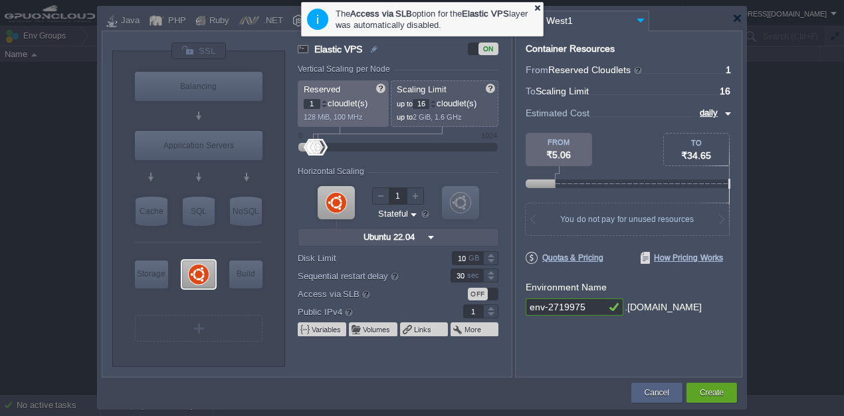
click at [538, 10] on div at bounding box center [537, 7] width 9 height 9
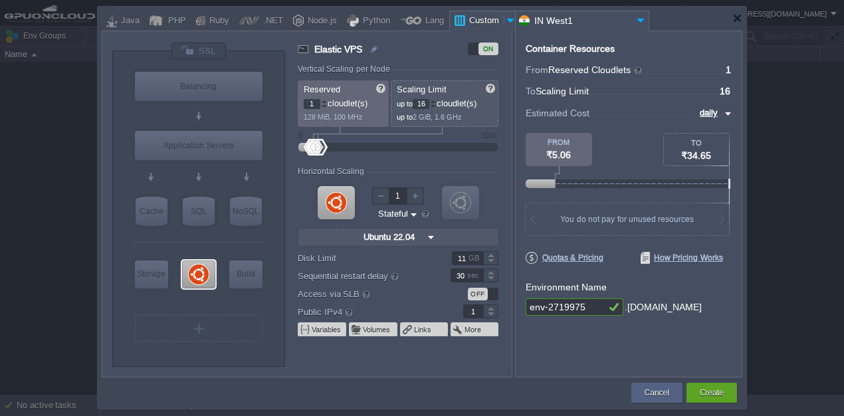
click at [493, 255] on div at bounding box center [490, 254] width 15 height 7
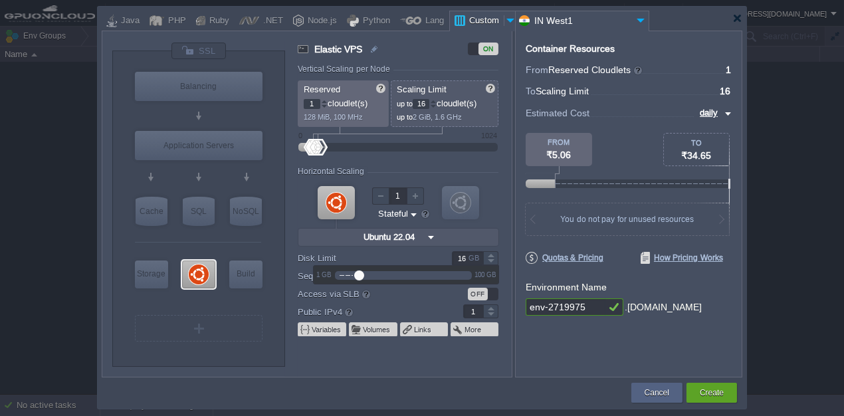
click at [493, 255] on div at bounding box center [490, 254] width 15 height 7
type input "20"
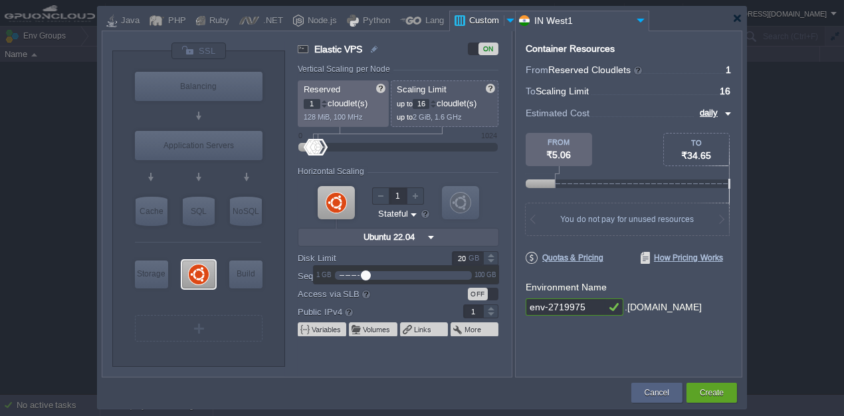
click at [493, 255] on div at bounding box center [490, 254] width 15 height 7
click at [494, 212] on div "VM VM" at bounding box center [398, 213] width 201 height 71
